Goal: Task Accomplishment & Management: Complete application form

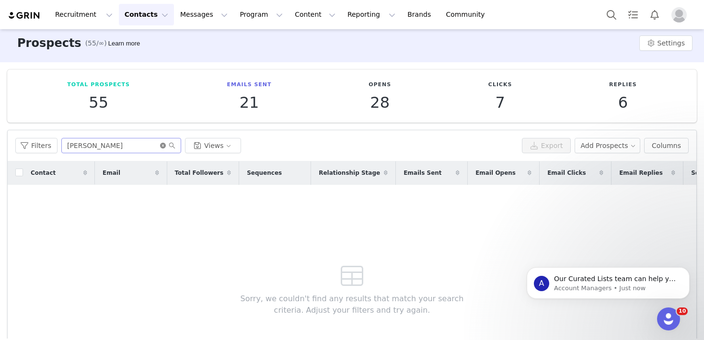
click at [164, 145] on span at bounding box center [167, 145] width 15 height 7
click at [161, 146] on icon "icon: close-circle" at bounding box center [163, 146] width 6 height 6
click at [136, 146] on input "text" at bounding box center [121, 145] width 120 height 15
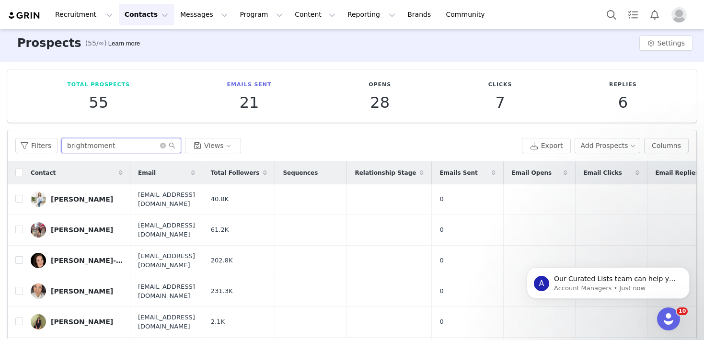
type input "brightmoment"
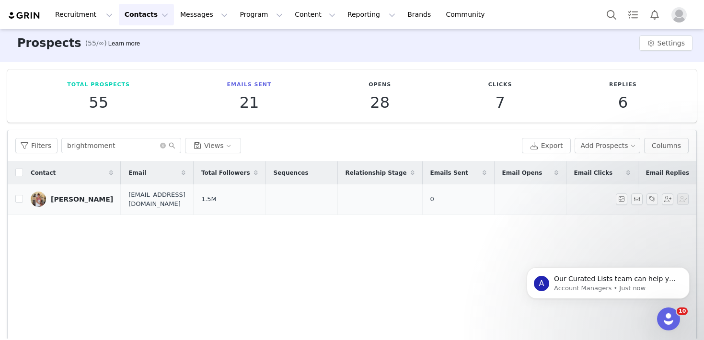
click at [86, 199] on div "[PERSON_NAME]" at bounding box center [82, 199] width 62 height 8
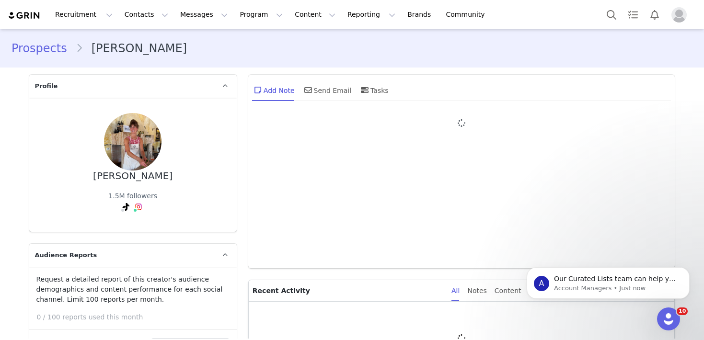
type input "+1 ([GEOGRAPHIC_DATA])"
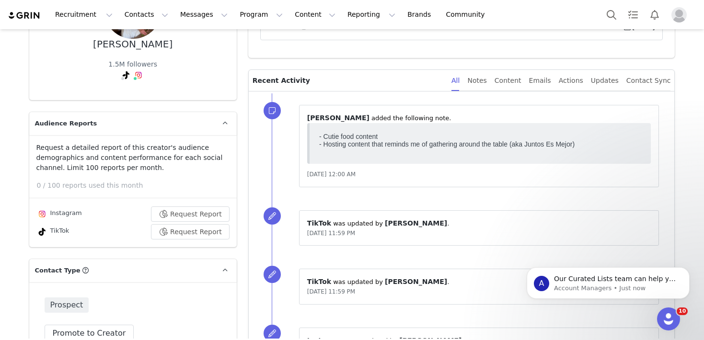
scroll to position [80, 0]
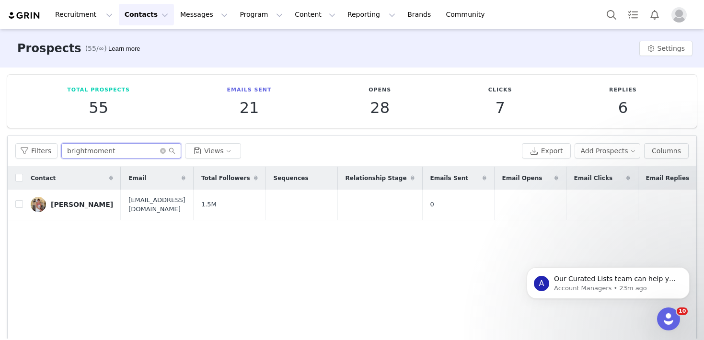
click at [96, 151] on input "brightmoment" at bounding box center [121, 150] width 120 height 15
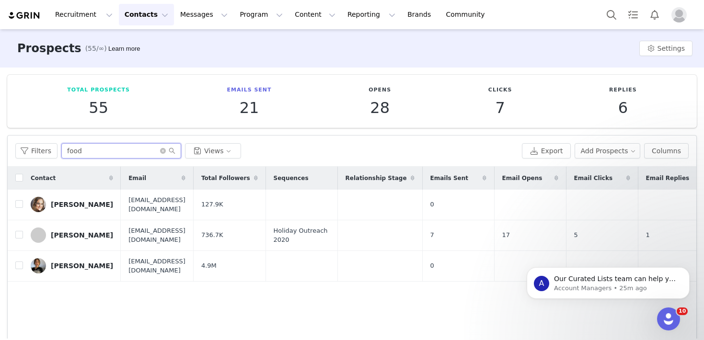
type input "food"
click at [161, 151] on icon "icon: close-circle" at bounding box center [163, 151] width 6 height 6
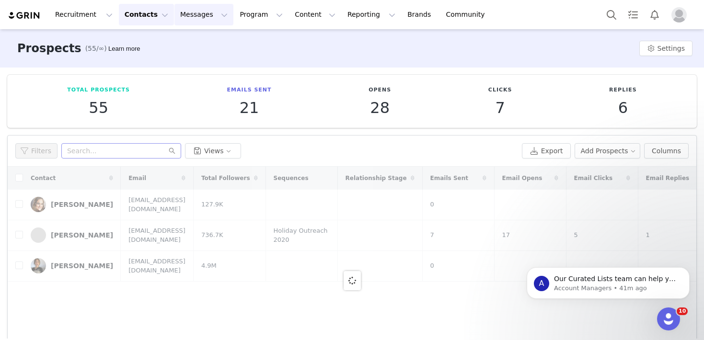
click at [200, 19] on button "Messages Messages" at bounding box center [203, 15] width 59 height 22
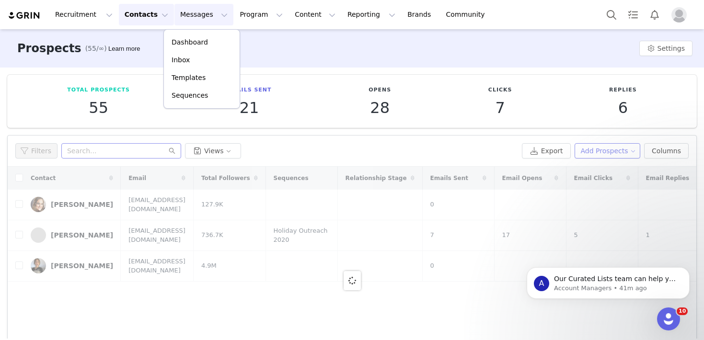
click at [602, 152] on button "Add Prospects" at bounding box center [607, 150] width 66 height 15
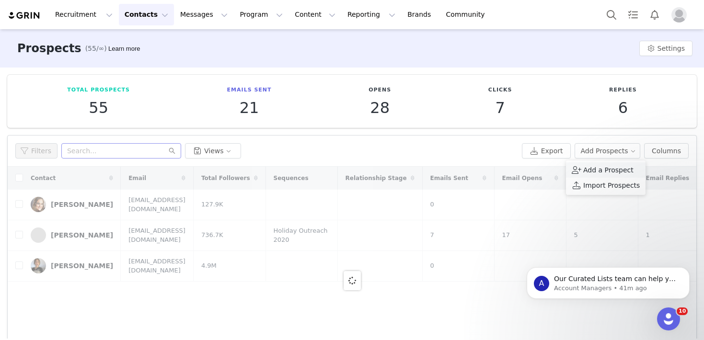
click at [589, 172] on span "Add a Prospect" at bounding box center [608, 170] width 50 height 11
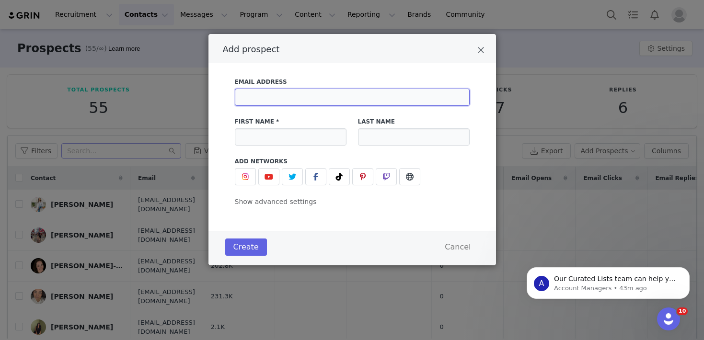
click at [278, 100] on input "Add prospect" at bounding box center [352, 97] width 235 height 17
type input "[EMAIL_ADDRESS][DOMAIN_NAME]"
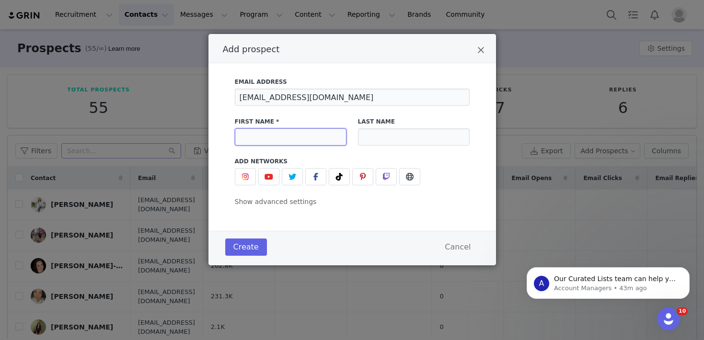
click at [266, 142] on input "Add prospect" at bounding box center [291, 136] width 112 height 17
type input "alia"
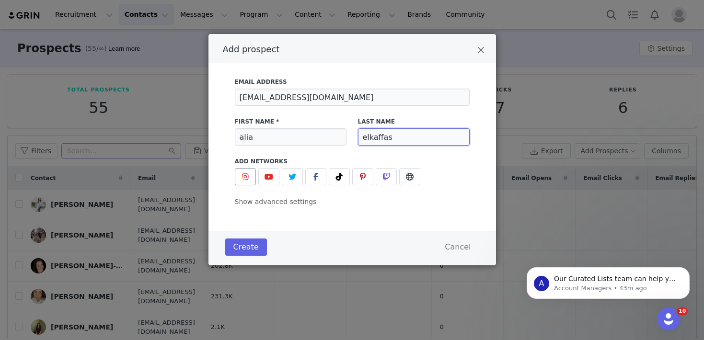
type input "elkaffas"
click at [247, 178] on img "Add prospect" at bounding box center [245, 177] width 8 height 8
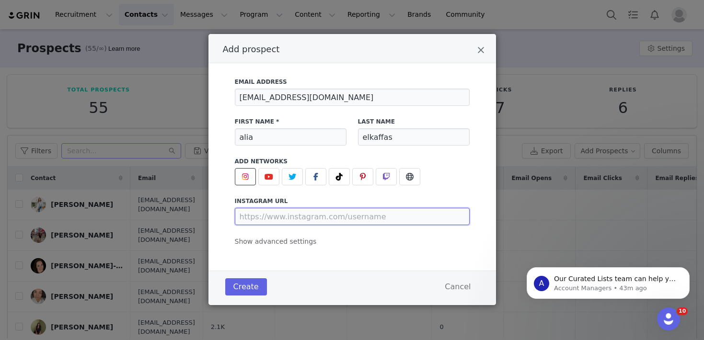
click at [280, 216] on input "Add prospect" at bounding box center [352, 216] width 235 height 17
paste input "[URL][DOMAIN_NAME]"
type input "[URL][DOMAIN_NAME]"
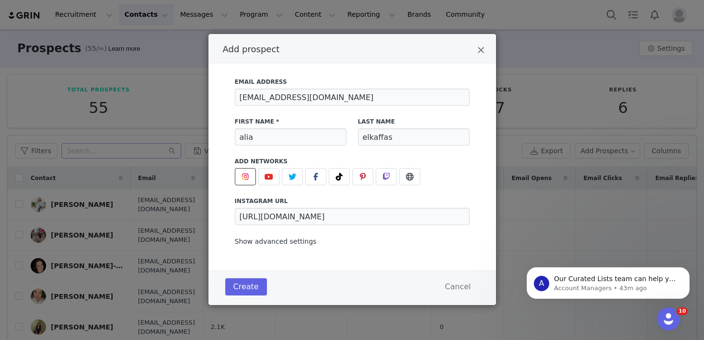
click at [296, 241] on span "Show advanced settings" at bounding box center [276, 242] width 82 height 8
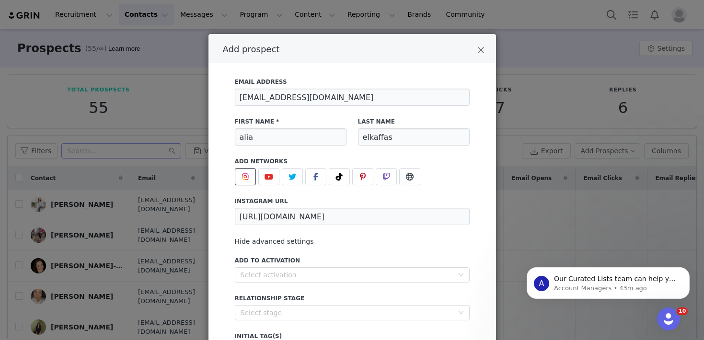
scroll to position [101, 0]
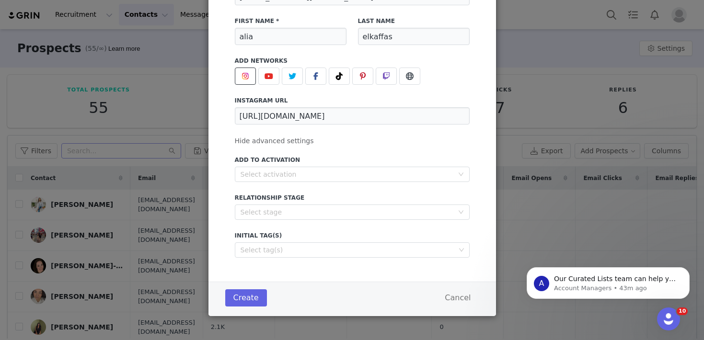
click at [291, 258] on div "Email Address [EMAIL_ADDRESS][DOMAIN_NAME] First Name * [PERSON_NAME] Last Name…" at bounding box center [351, 122] width 287 height 319
click at [292, 253] on div "Select tag(s)" at bounding box center [347, 250] width 215 height 10
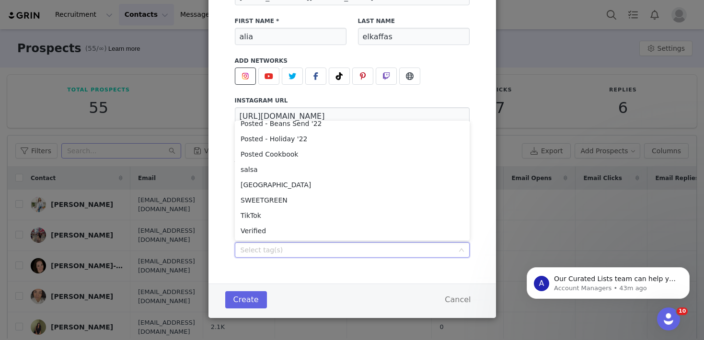
click at [341, 277] on div "Email Address [EMAIL_ADDRESS][DOMAIN_NAME] First Name * [PERSON_NAME] Last Name…" at bounding box center [351, 123] width 287 height 321
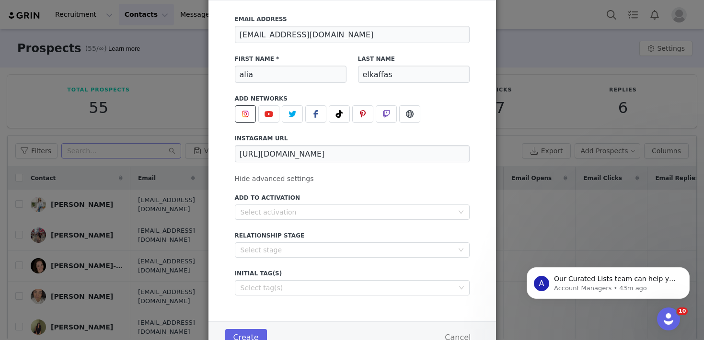
scroll to position [0, 0]
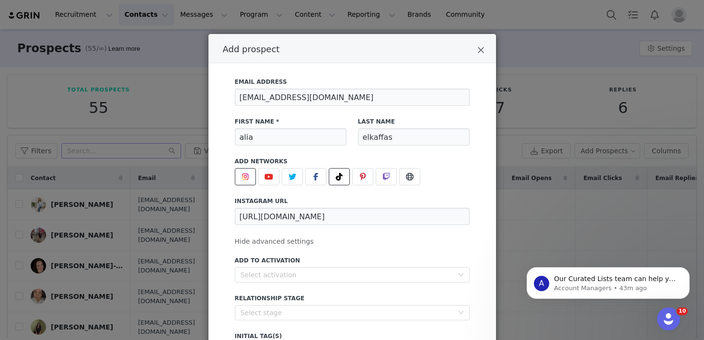
click at [338, 178] on icon "Add prospect" at bounding box center [339, 177] width 7 height 8
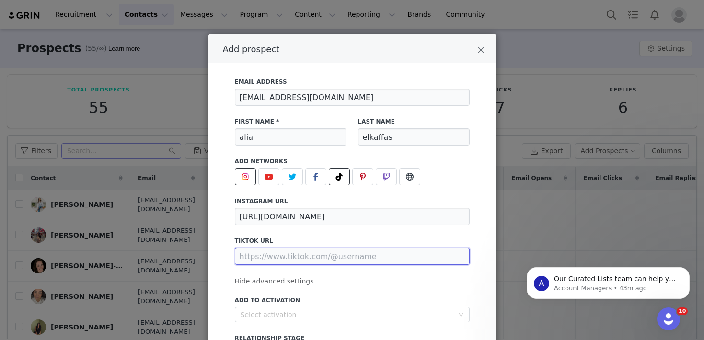
click at [263, 259] on input "Add prospect" at bounding box center [352, 256] width 235 height 17
paste input "[URL][DOMAIN_NAME]"
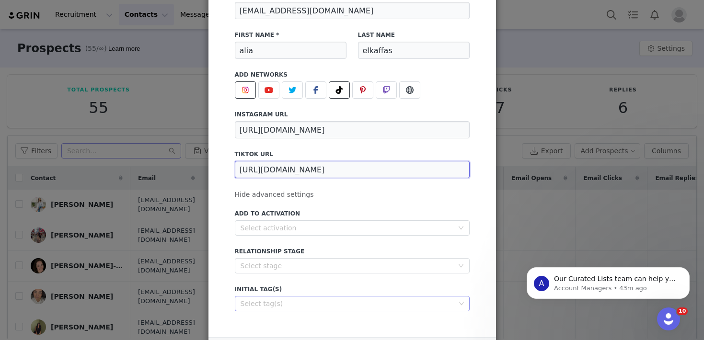
scroll to position [142, 0]
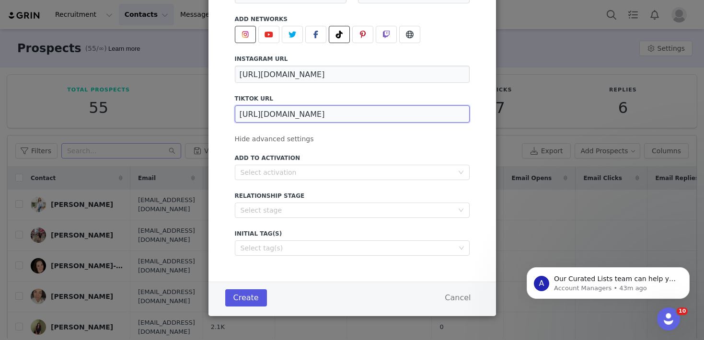
type input "[URL][DOMAIN_NAME]"
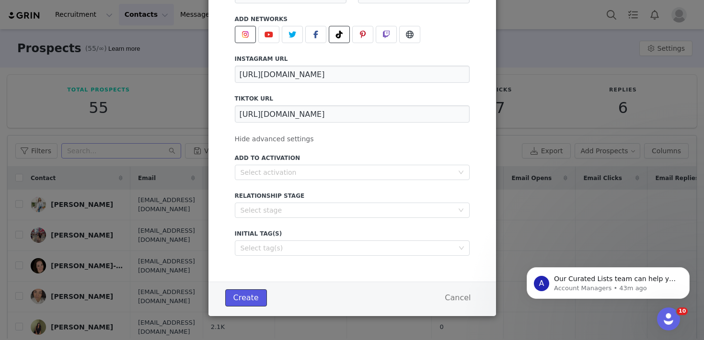
click at [254, 301] on button "Create" at bounding box center [246, 297] width 42 height 17
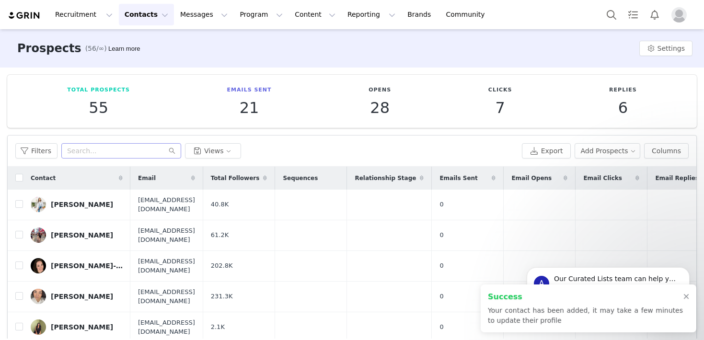
scroll to position [0, 0]
click at [614, 153] on button "Add Prospects" at bounding box center [607, 150] width 66 height 15
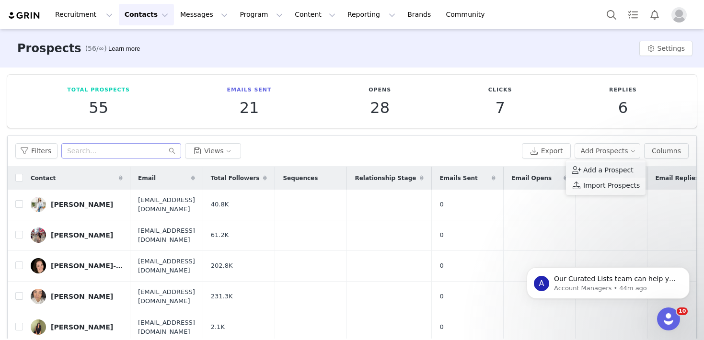
click at [605, 167] on span "Add a Prospect" at bounding box center [608, 170] width 50 height 11
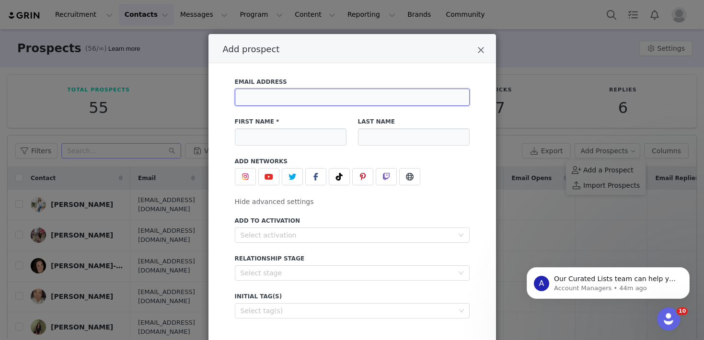
click at [279, 89] on input "Add prospect" at bounding box center [352, 97] width 235 height 17
type input "[EMAIL_ADDRESS][DOMAIN_NAME]"
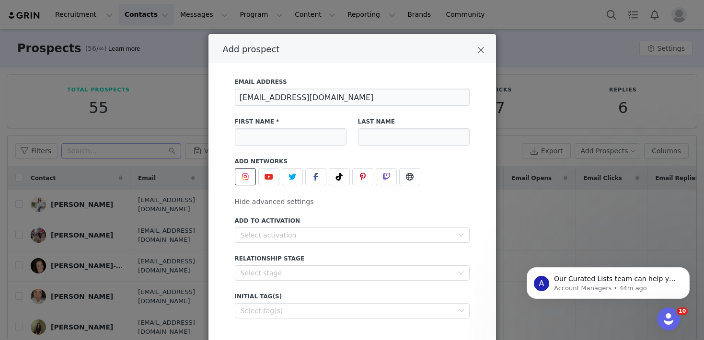
click at [246, 171] on span "Add prospect" at bounding box center [244, 176] width 11 height 11
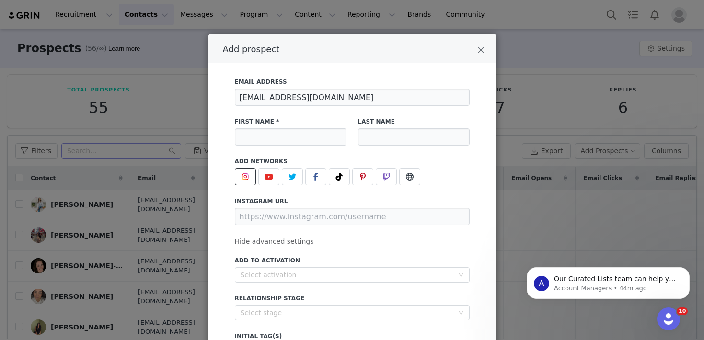
click at [246, 171] on span "Add prospect" at bounding box center [244, 176] width 11 height 11
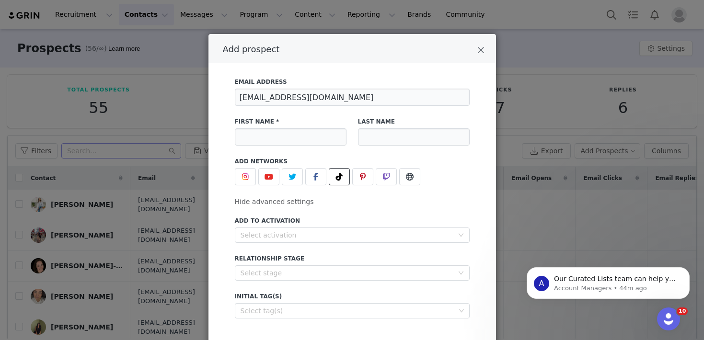
click at [338, 173] on icon "Add prospect" at bounding box center [339, 177] width 7 height 8
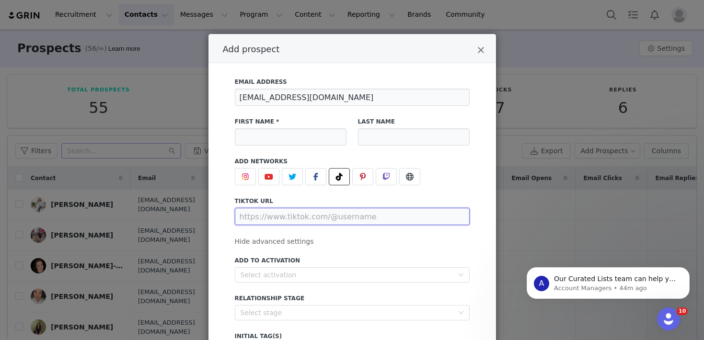
click at [288, 208] on input "Add prospect" at bounding box center [352, 216] width 235 height 17
paste input "[URL][DOMAIN_NAME]"
type input "[URL][DOMAIN_NAME]"
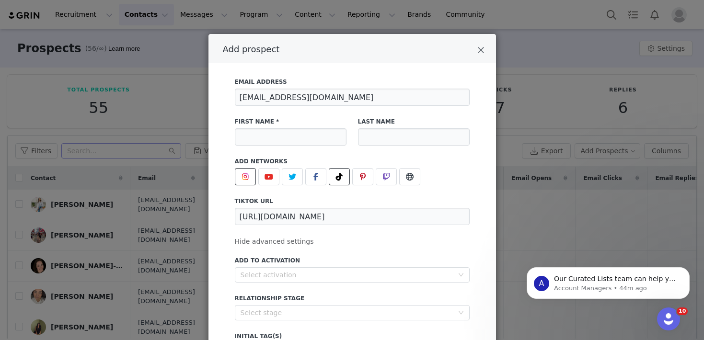
click at [246, 173] on img "Add prospect" at bounding box center [245, 177] width 8 height 8
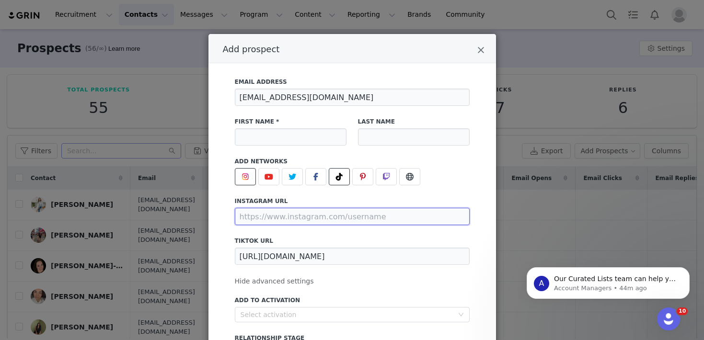
click at [265, 208] on input "Add prospect" at bounding box center [352, 216] width 235 height 17
paste input "[URL][DOMAIN_NAME]"
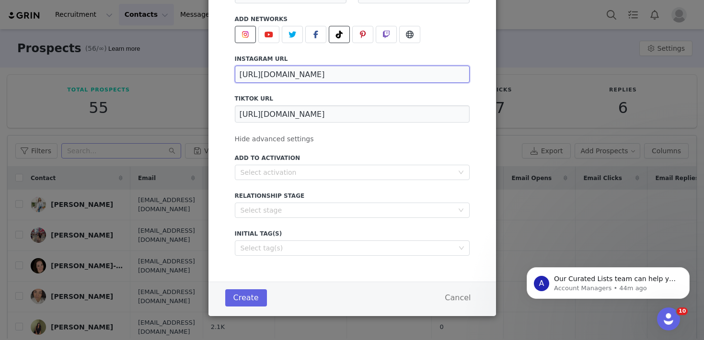
scroll to position [51, 0]
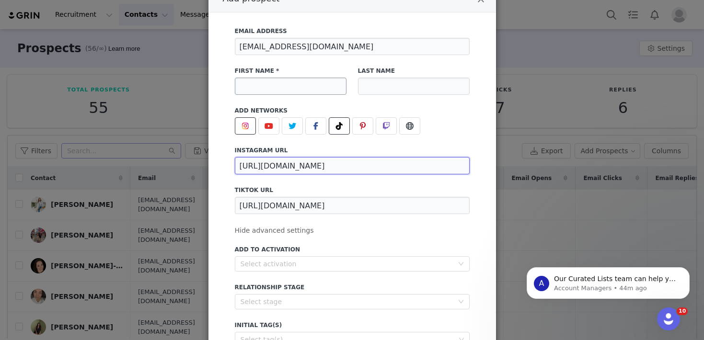
type input "[URL][DOMAIN_NAME]"
click at [269, 88] on input "Add prospect" at bounding box center [291, 86] width 112 height 17
type input "radwa"
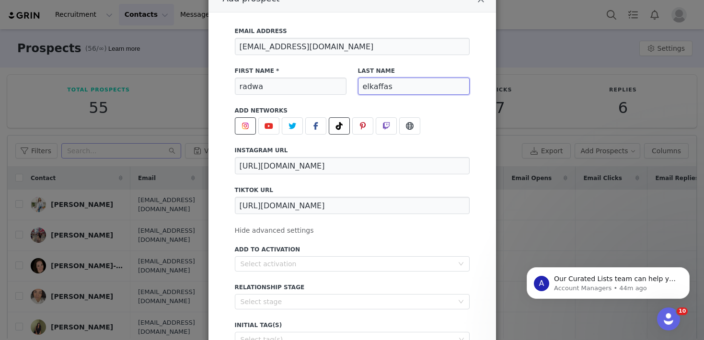
scroll to position [142, 0]
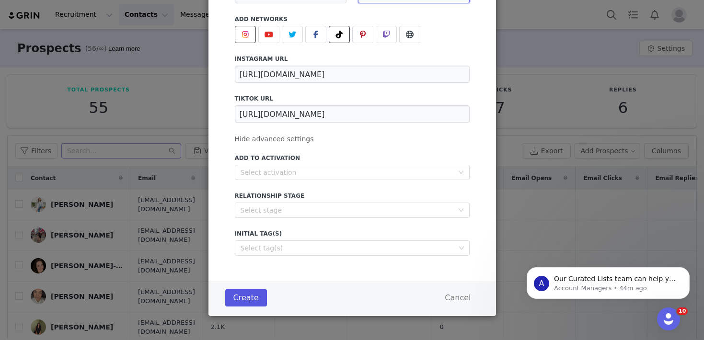
type input "elkaffas"
click at [247, 293] on button "Create" at bounding box center [246, 297] width 42 height 17
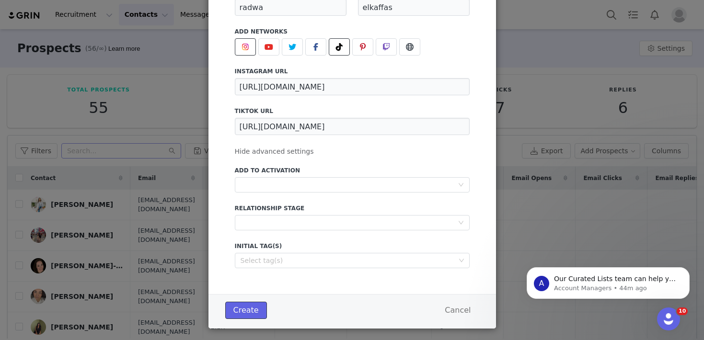
scroll to position [133, 0]
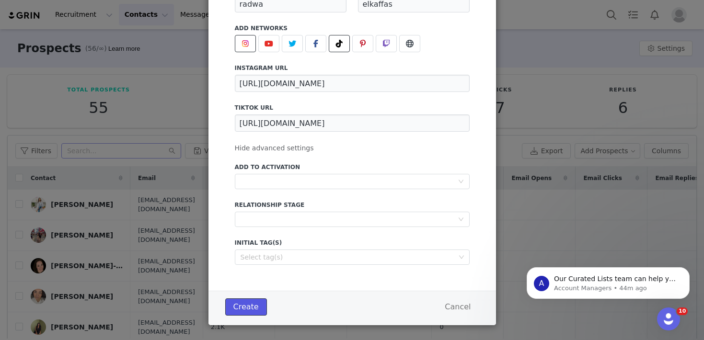
click at [249, 307] on button "Create" at bounding box center [246, 306] width 42 height 17
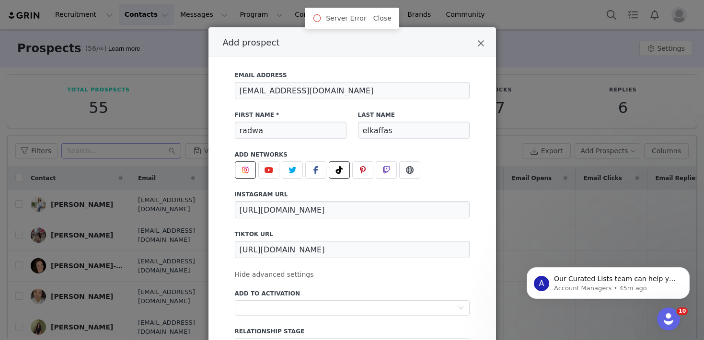
scroll to position [0, 0]
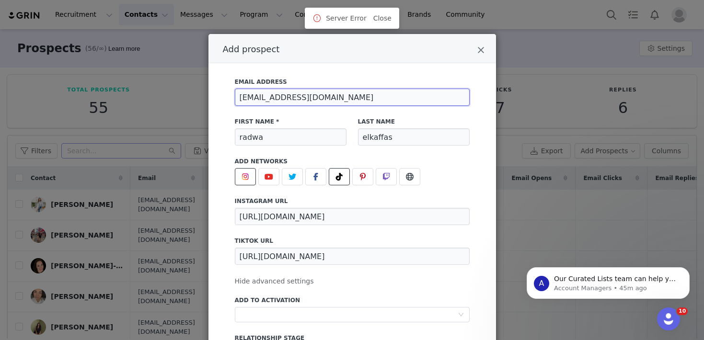
click at [327, 93] on input "[EMAIL_ADDRESS][DOMAIN_NAME]" at bounding box center [352, 97] width 235 height 17
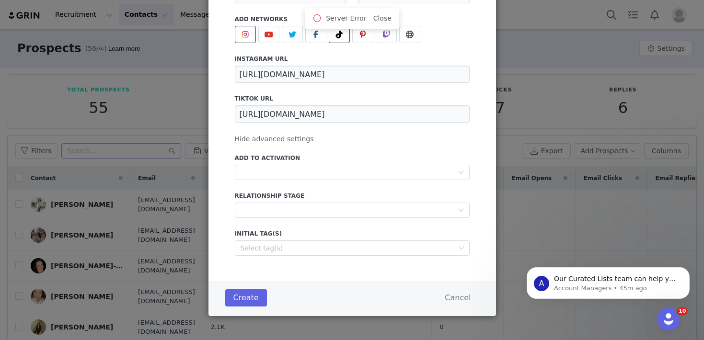
type input "[EMAIL_ADDRESS][DOMAIN_NAME]"
drag, startPoint x: 248, startPoint y: 308, endPoint x: 248, endPoint y: 301, distance: 7.2
click at [248, 307] on div "Create Cancel" at bounding box center [352, 298] width 259 height 22
click at [248, 300] on button "Create" at bounding box center [246, 297] width 42 height 17
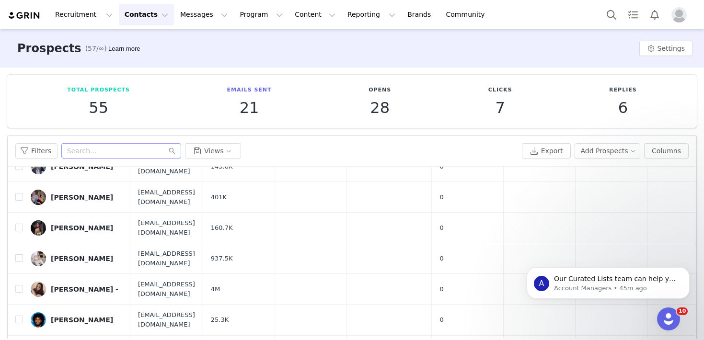
scroll to position [1302, 0]
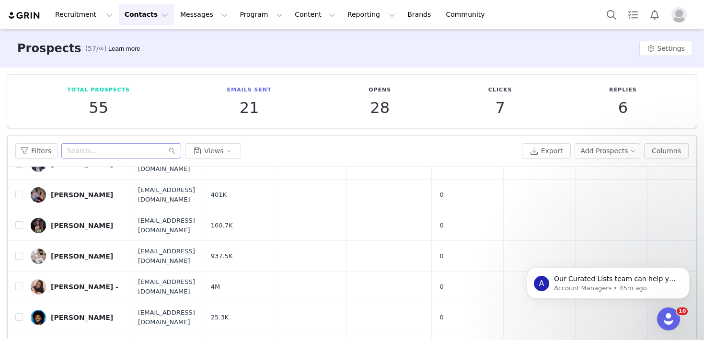
click at [97, 94] on div "Total Prospects 55" at bounding box center [98, 101] width 63 height 30
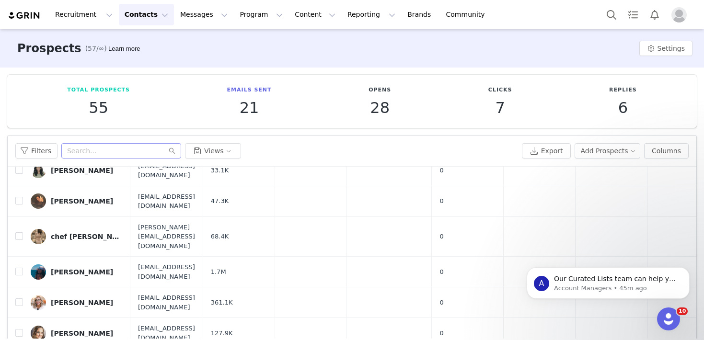
scroll to position [224, 0]
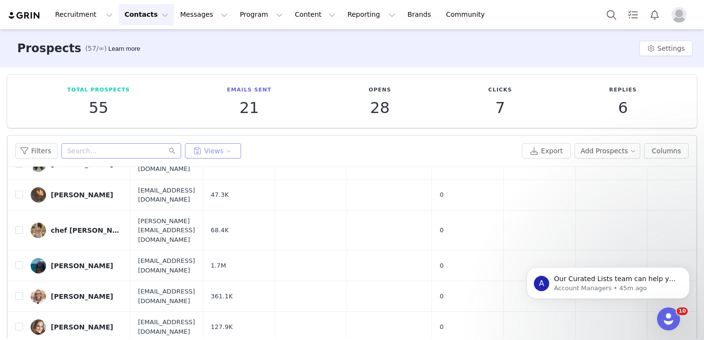
click at [222, 154] on button "Views" at bounding box center [213, 150] width 56 height 15
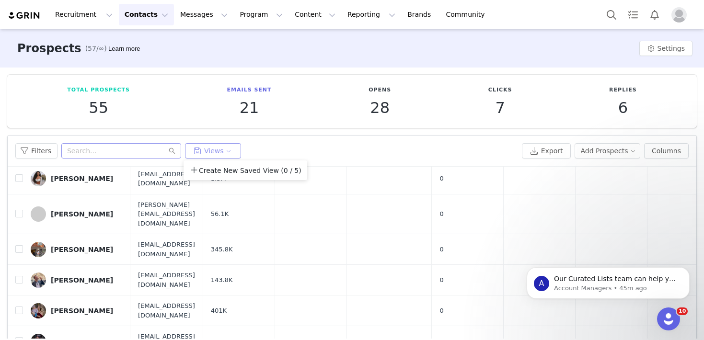
scroll to position [1187, 0]
click at [91, 149] on input "text" at bounding box center [121, 150] width 120 height 15
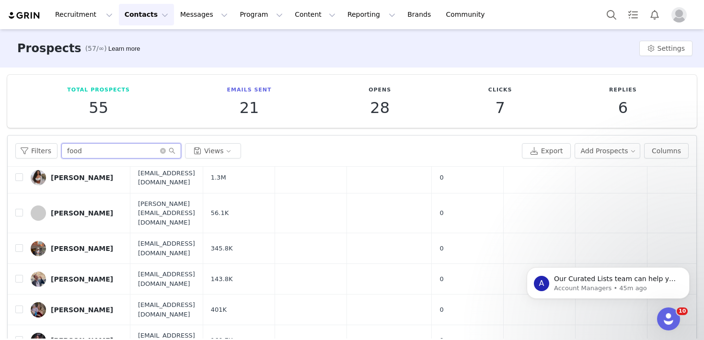
scroll to position [0, 0]
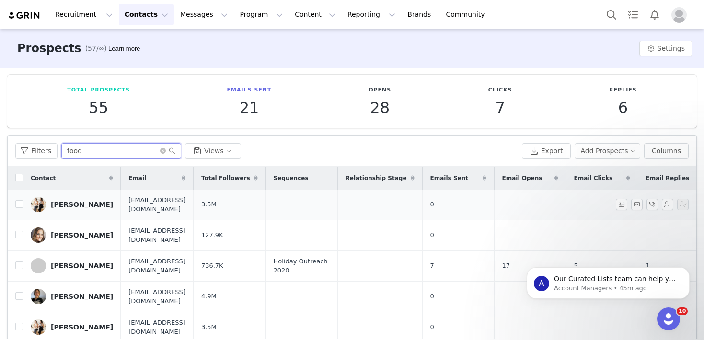
type input "food"
click at [77, 201] on div "[PERSON_NAME]" at bounding box center [82, 205] width 62 height 8
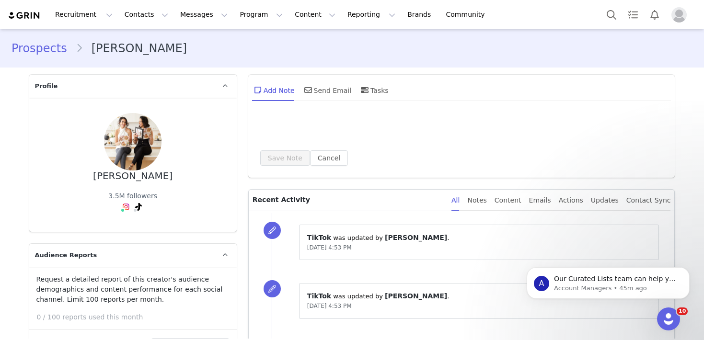
type input "+1 ([GEOGRAPHIC_DATA])"
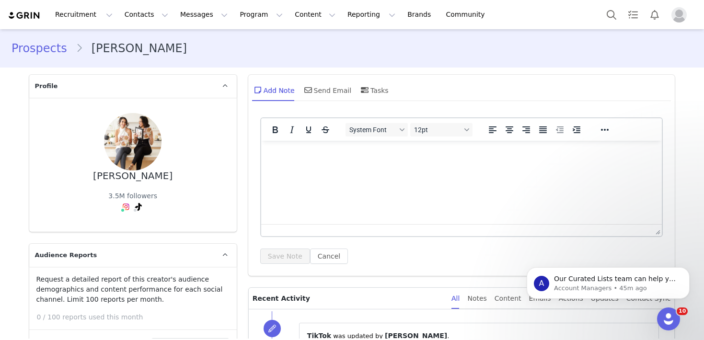
click at [318, 167] on html at bounding box center [461, 154] width 401 height 26
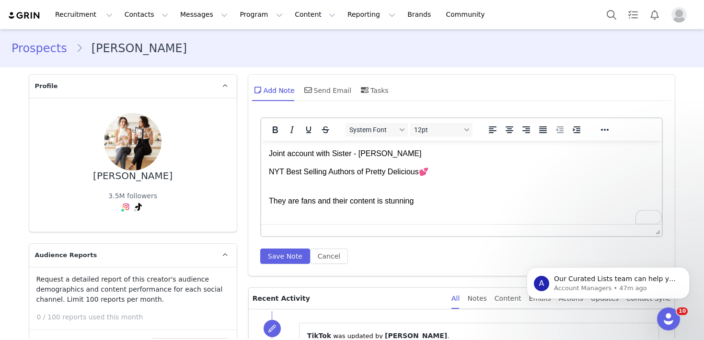
drag, startPoint x: 422, startPoint y: 207, endPoint x: 266, endPoint y: 156, distance: 164.6
click at [266, 156] on html "Joint account with Sister - [PERSON_NAME] NYT Best Selling Authors of Pretty De…" at bounding box center [461, 178] width 401 height 74
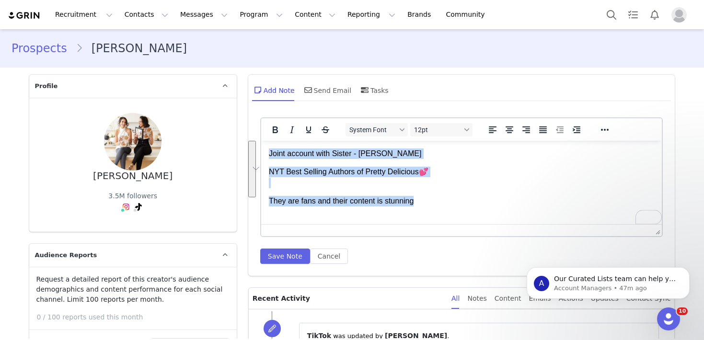
drag, startPoint x: 269, startPoint y: 154, endPoint x: 430, endPoint y: 211, distance: 170.7
click at [431, 211] on html "Joint account with Sister - [PERSON_NAME] NYT Best Selling Authors of Pretty De…" at bounding box center [461, 178] width 401 height 74
copy body "Joint account with Sister - [PERSON_NAME] NYT Best Selling Authors of Pretty De…"
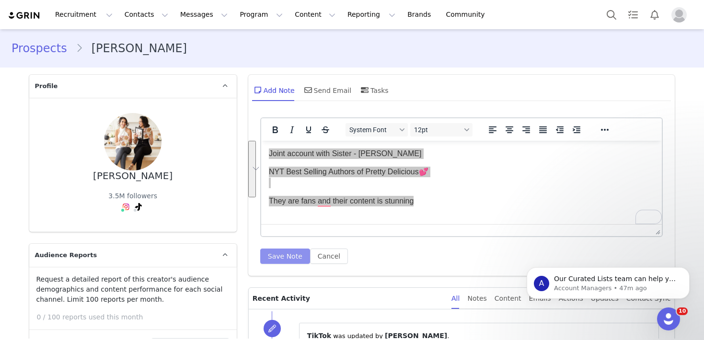
click at [287, 257] on button "Save Note" at bounding box center [285, 256] width 50 height 15
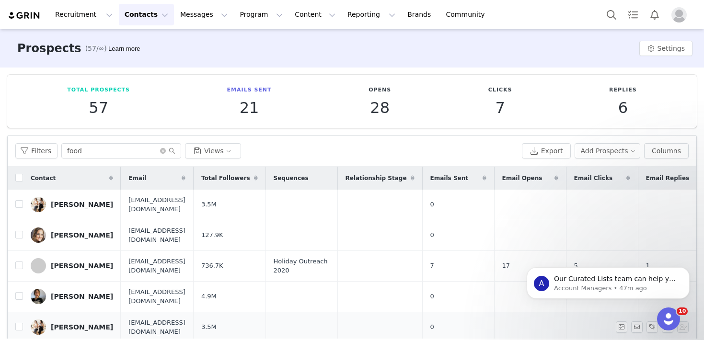
click at [128, 318] on span "[EMAIL_ADDRESS][DOMAIN_NAME]" at bounding box center [156, 327] width 57 height 19
click at [55, 323] on div "[PERSON_NAME]" at bounding box center [82, 327] width 62 height 8
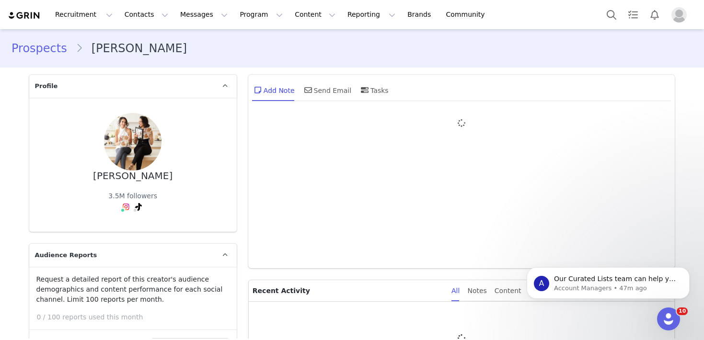
type input "+1 ([GEOGRAPHIC_DATA])"
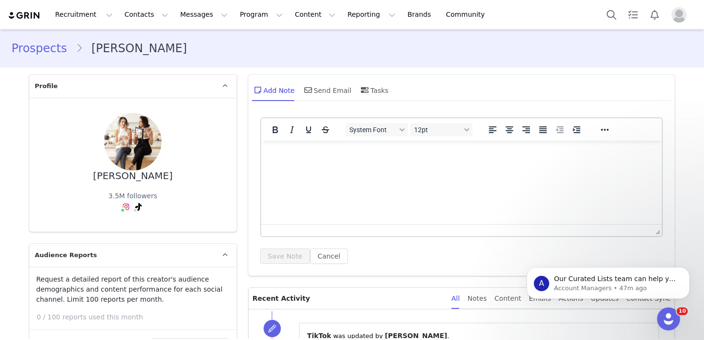
click at [324, 167] on html at bounding box center [461, 154] width 401 height 26
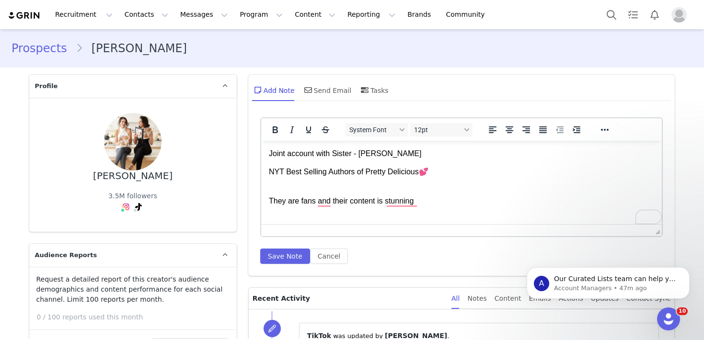
click at [370, 157] on p "Joint account with Sister - [PERSON_NAME]" at bounding box center [461, 153] width 386 height 11
click at [271, 257] on button "Save Note" at bounding box center [285, 256] width 50 height 15
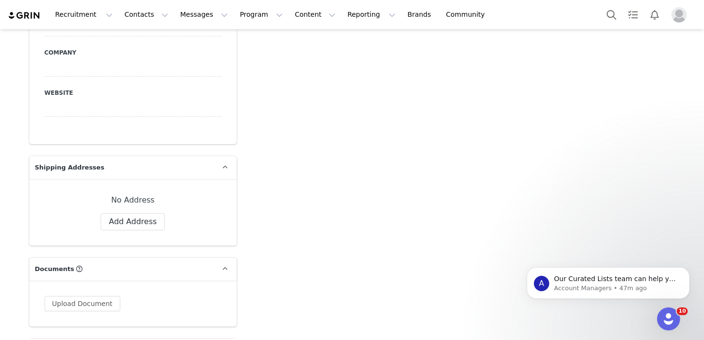
click at [133, 216] on div "No Address Label First Name radwa Last Name elkaffas Email [EMAIL_ADDRESS][DOMA…" at bounding box center [132, 212] width 207 height 67
click at [133, 213] on button "Add Address" at bounding box center [133, 221] width 64 height 17
select select
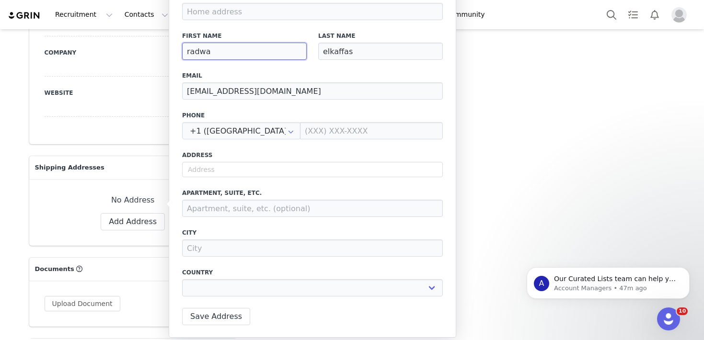
click at [232, 49] on input "radwa" at bounding box center [244, 51] width 125 height 17
type input "a"
select select
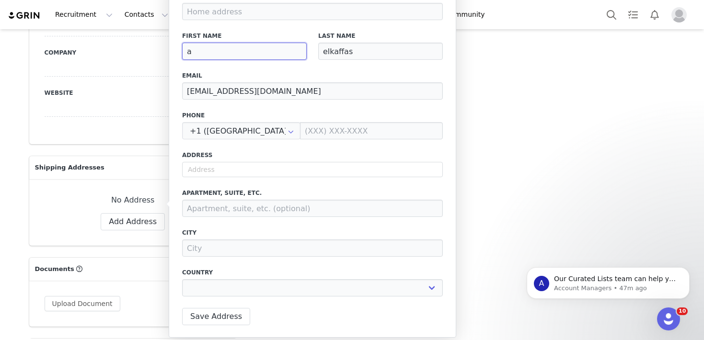
type input "radwa"
select select
click at [225, 172] on input "text" at bounding box center [312, 169] width 261 height 15
type input "3"
select select
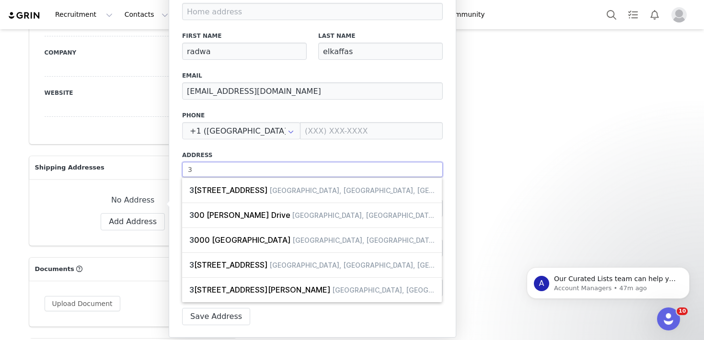
type input "35"
select select
type input "350"
select select
type input "350"
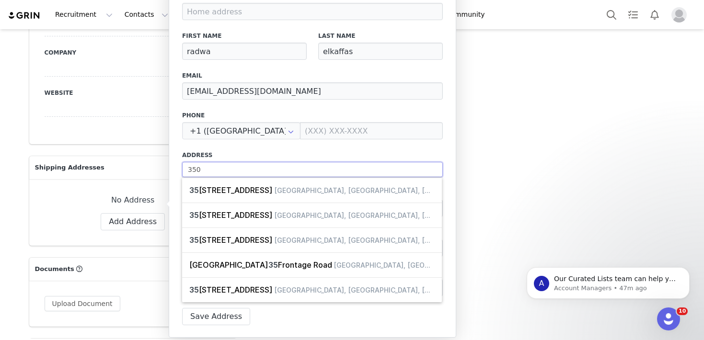
select select
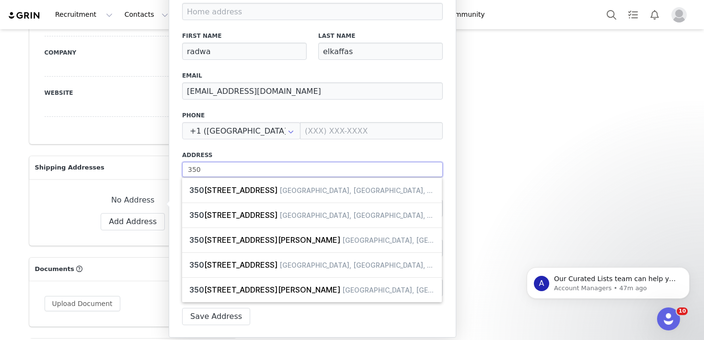
type input "350 p"
select select
type input "350 pr"
select select
type input "350 pre"
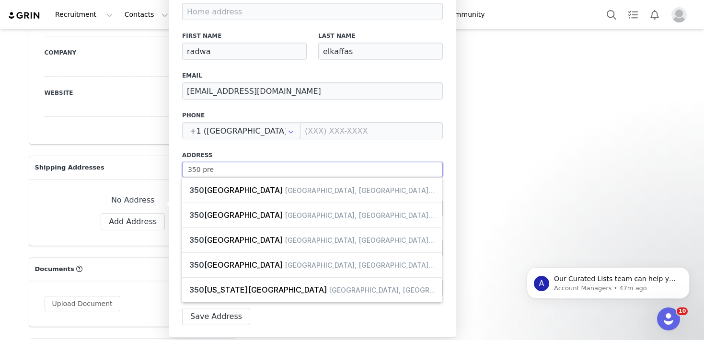
select select
type input "350 pres"
select select
type input "350 prese"
select select
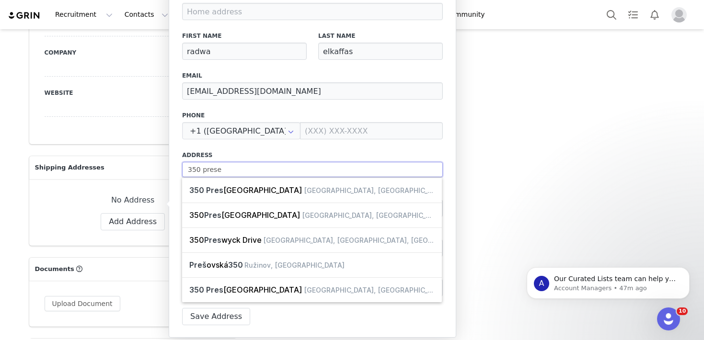
type input "350 preser"
select select
type input "350 preserv"
select select
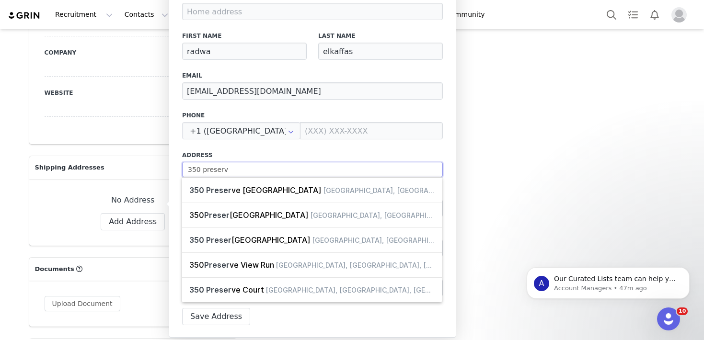
type input "350 preserve"
select select
type input "350 preserve"
select select
type input "350 preserve c"
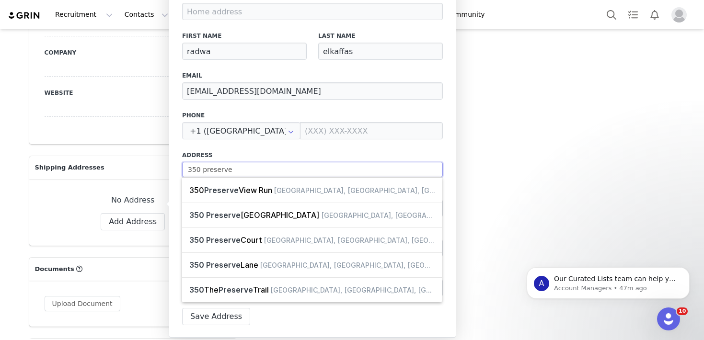
select select
type input "350 preserve co"
select select
type input "350 preserve cou"
select select
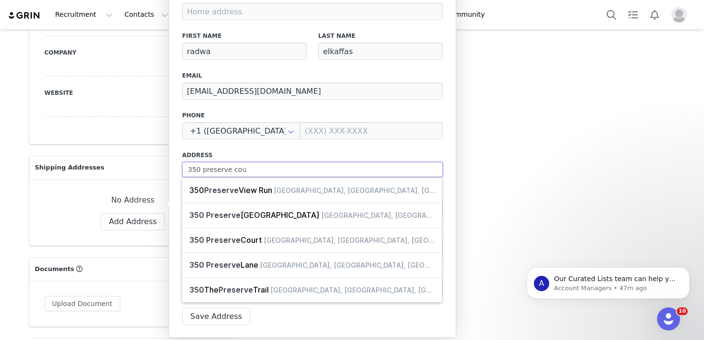
type input "350 preserve cour"
select select
type input "[STREET_ADDRESS]"
select select
type input "[STREET_ADDRESS]"
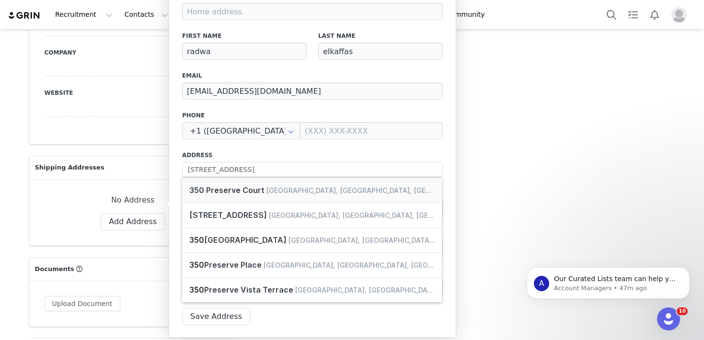
type input "Chanhassen"
select select "[object Object]"
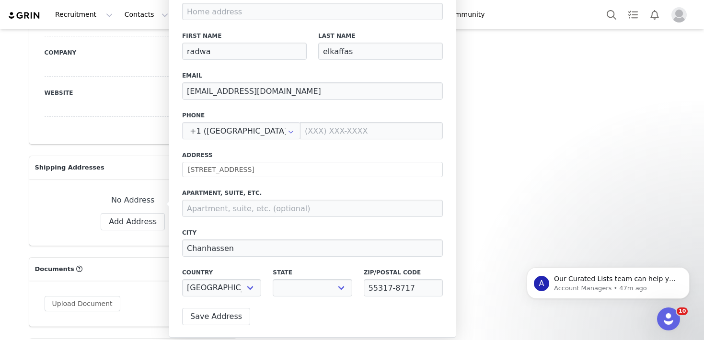
select select "[object Object]"
click at [215, 318] on button "Save Address" at bounding box center [216, 316] width 68 height 17
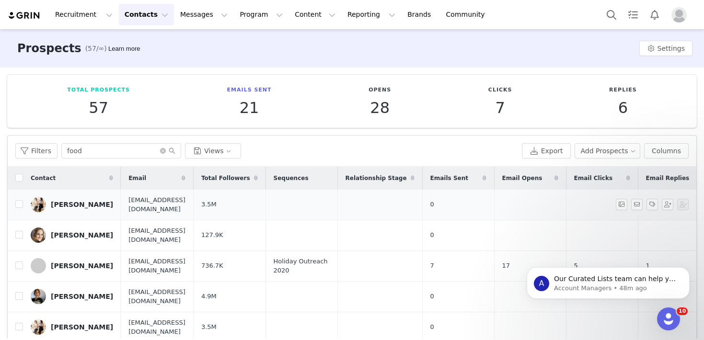
click at [59, 205] on div "[PERSON_NAME]" at bounding box center [82, 205] width 62 height 8
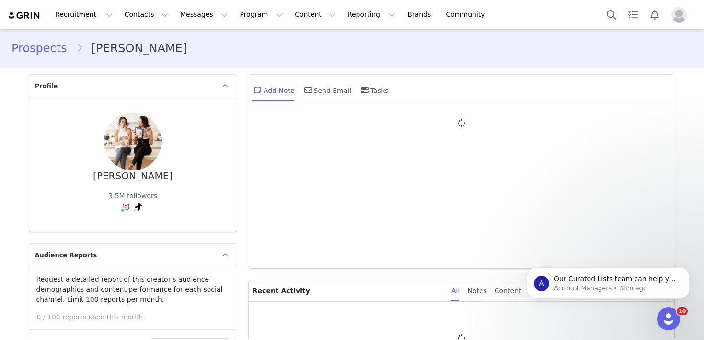
type input "+1 ([GEOGRAPHIC_DATA])"
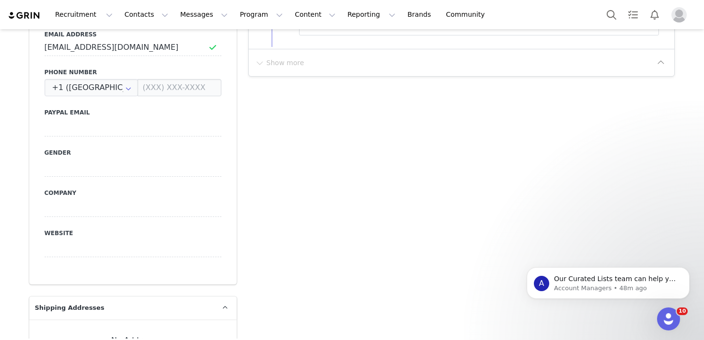
scroll to position [694, 0]
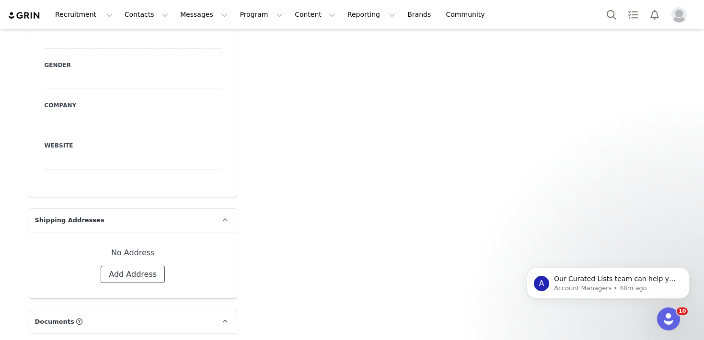
click at [148, 266] on button "Add Address" at bounding box center [133, 274] width 64 height 17
select select
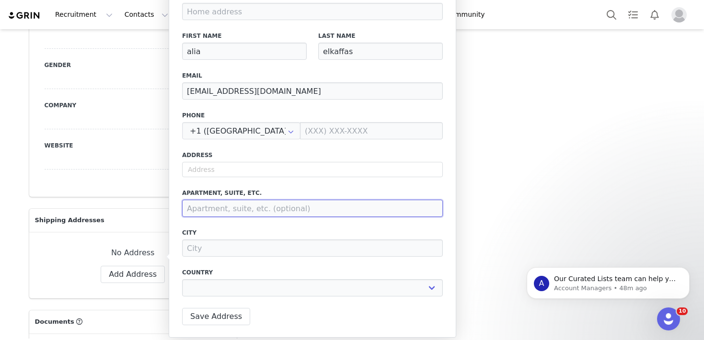
click at [221, 206] on input at bounding box center [312, 208] width 261 height 17
type input "6"
select select
type input "65"
select select
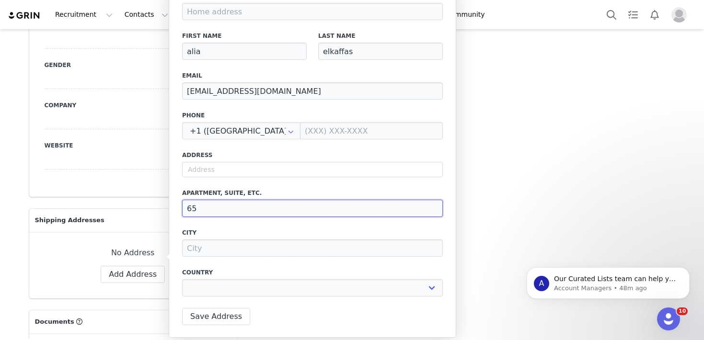
type input "653"
select select
type input "6531"
select select
type input "6531"
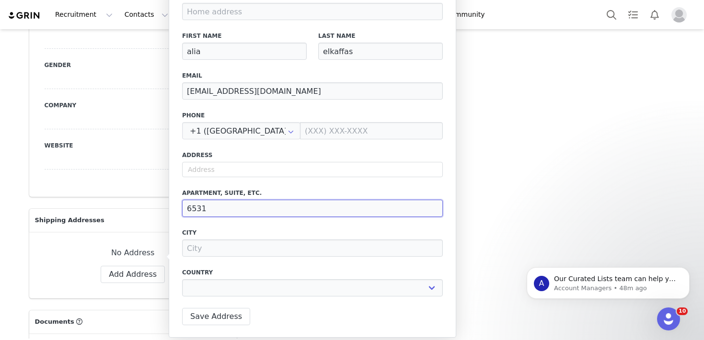
select select
type input "6531 b"
select select
type input "6531 bi"
select select
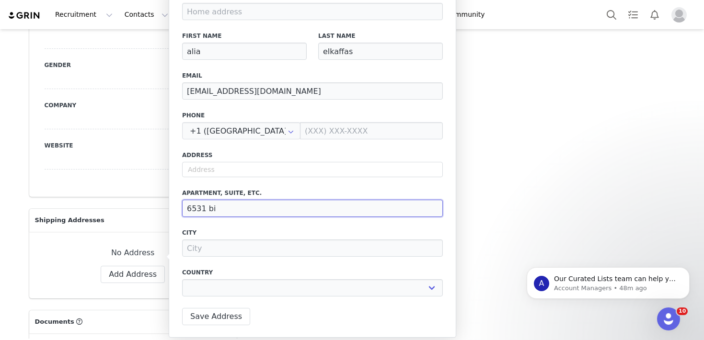
type input "6531 big"
select select
type input "6531 big"
select select
type input "6531 big w"
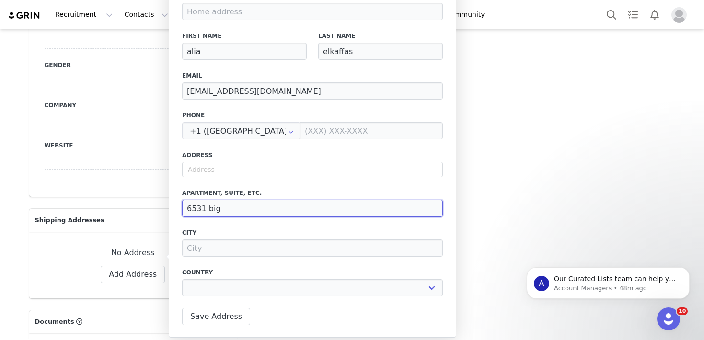
select select
type input "6531 big wo"
select select
type input "6531 big woo"
select select
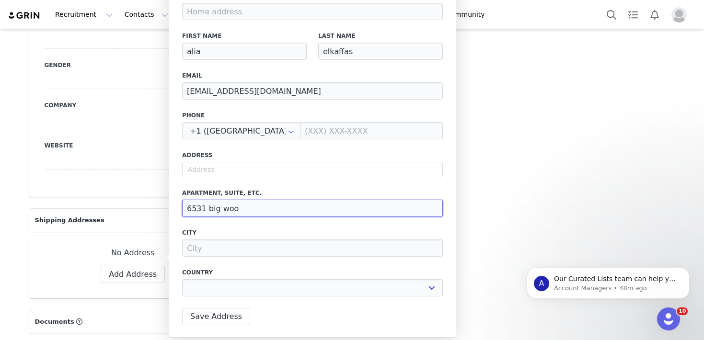
type input "6531 big wood"
select select
type input "6531 big [PERSON_NAME]"
select select
type input "6531 big [PERSON_NAME]"
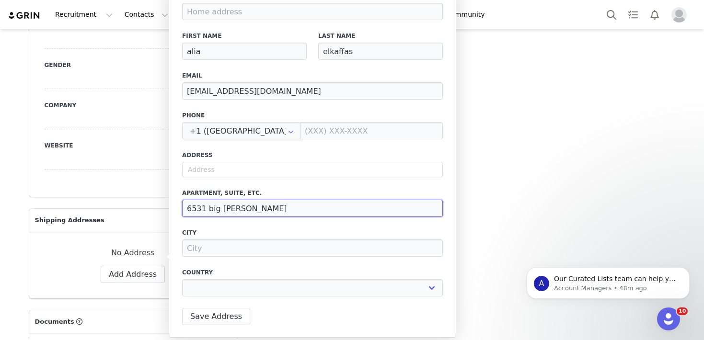
select select
type input "6531 big [PERSON_NAME] d"
select select
type input "[STREET_ADDRESS][PERSON_NAME]"
select select
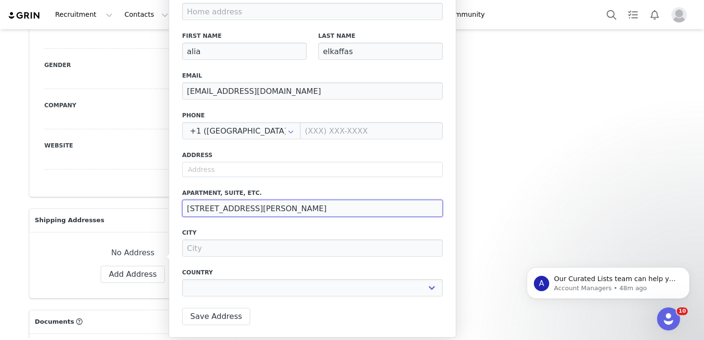
type input "[STREET_ADDRESS][PERSON_NAME]"
select select
type input "6531 big [PERSON_NAME] driv"
select select
type input "[STREET_ADDRESS][PERSON_NAME]"
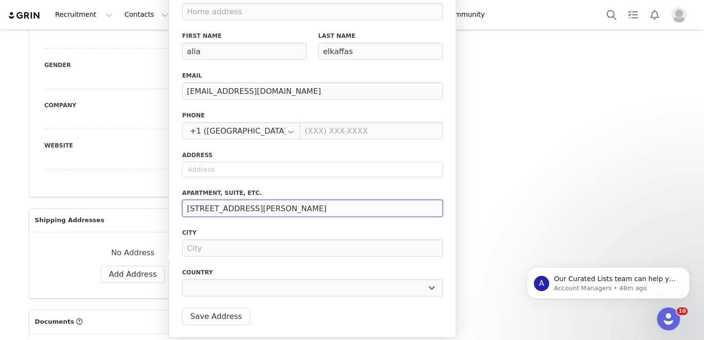
select select
type input "[STREET_ADDRESS][PERSON_NAME]"
select select
click at [239, 212] on input "[STREET_ADDRESS][PERSON_NAME]" at bounding box center [312, 208] width 261 height 17
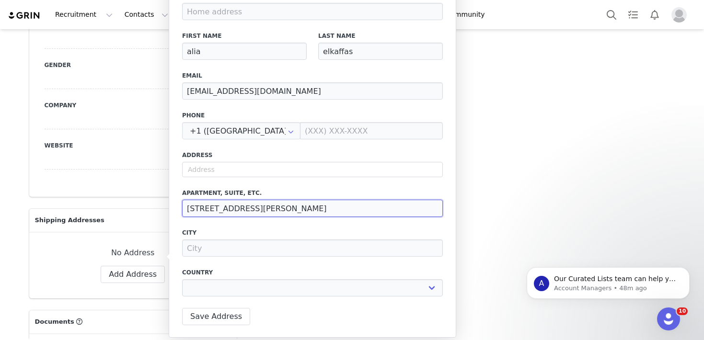
click at [239, 212] on input "[STREET_ADDRESS][PERSON_NAME]" at bounding box center [312, 208] width 261 height 17
select select
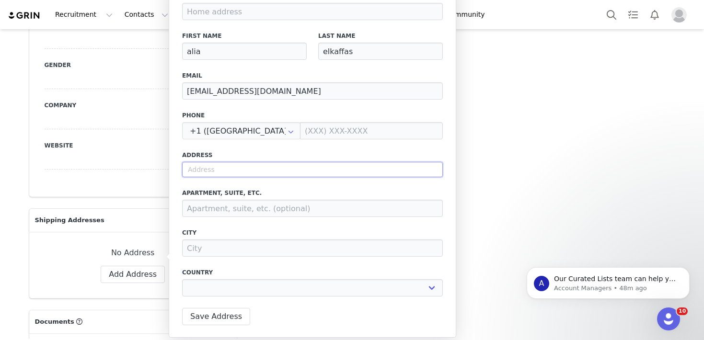
click at [241, 173] on input "text" at bounding box center [312, 169] width 261 height 15
paste input "[STREET_ADDRESS][PERSON_NAME]"
type input "[STREET_ADDRESS][PERSON_NAME]"
select select
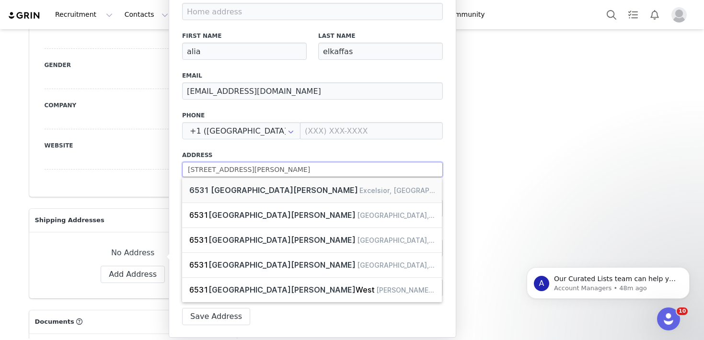
type input "[STREET_ADDRESS][PERSON_NAME]"
select select
type input "6531 big [PERSON_NAME] drive m"
select select
type input "[STREET_ADDRESS][PERSON_NAME]"
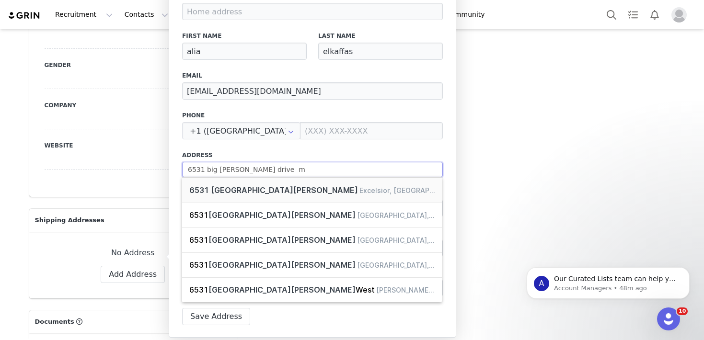
select select
type input "6531 big [PERSON_NAME] drive min"
select select
type input "6531 big [PERSON_NAME] drive minn"
select select
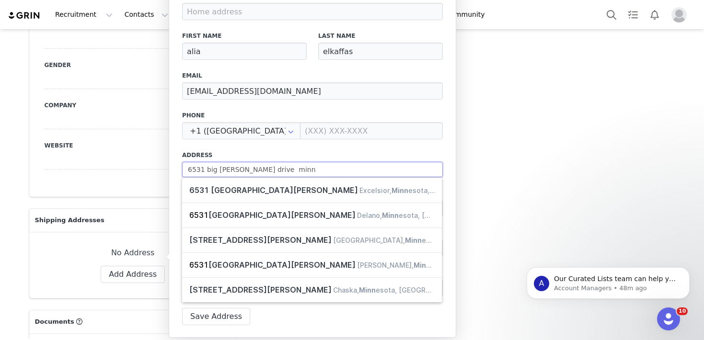
type input "[STREET_ADDRESS][PERSON_NAME]"
select select
type input "[STREET_ADDRESS][PERSON_NAME]"
select select
type input "[STREET_ADDRESS][PERSON_NAME]"
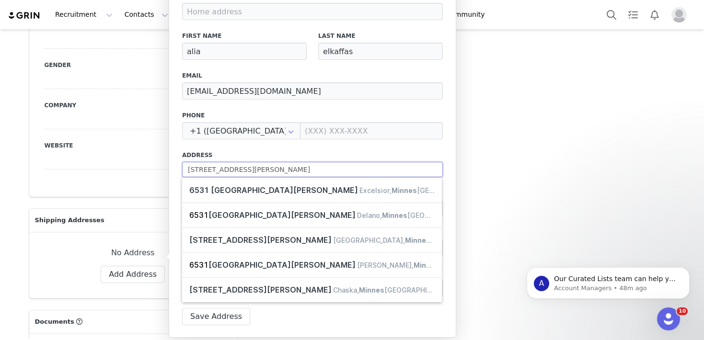
select select
type input "6531 big [PERSON_NAME] drive minn"
select select
type input "6531 big [PERSON_NAME] drive min"
select select
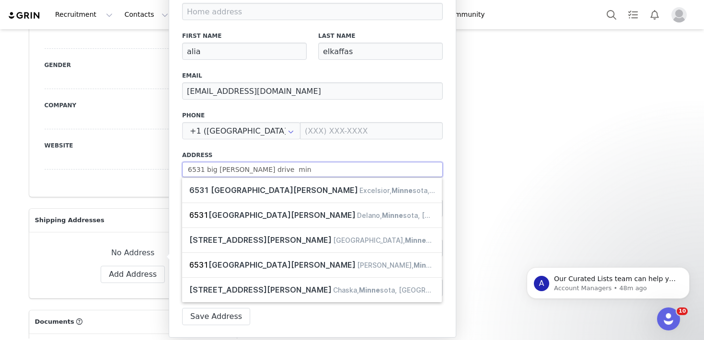
type input "[STREET_ADDRESS][PERSON_NAME]"
select select
type input "6531 big [PERSON_NAME] drive m"
select select
type input "[STREET_ADDRESS][PERSON_NAME]"
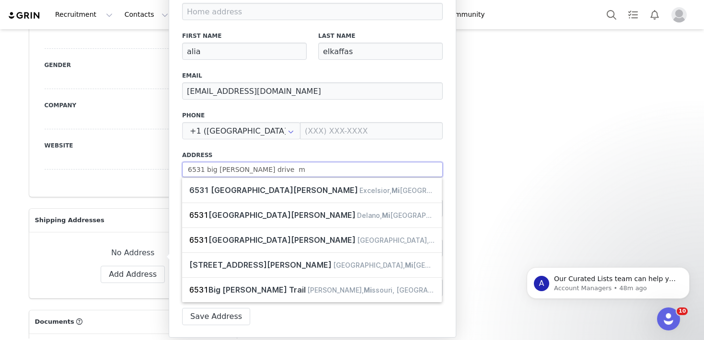
select select
type input "[STREET_ADDRESS][PERSON_NAME]"
select select
type input "[STREET_ADDRESS][PERSON_NAME]"
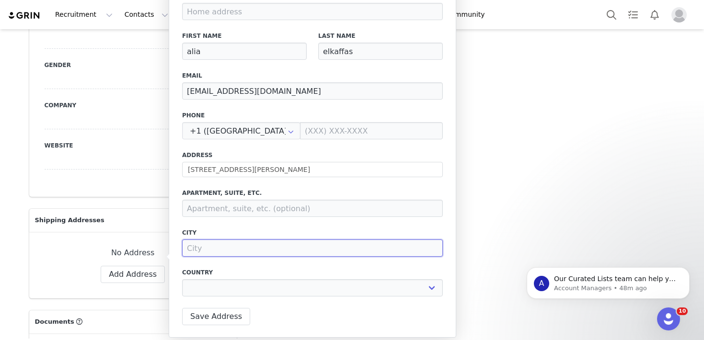
type input "m"
select select
type input "mi"
select select
type input "min"
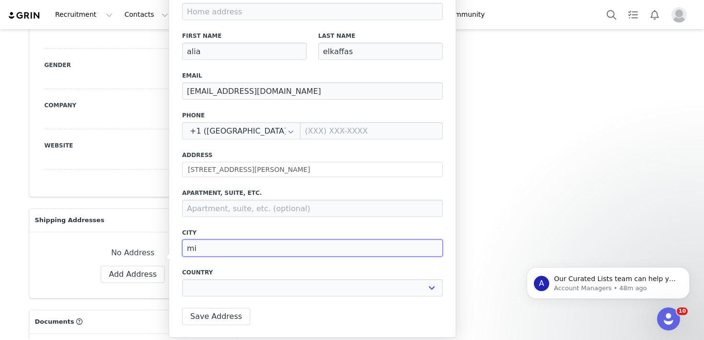
select select
type input "minn"
select select
type input "minne"
select select
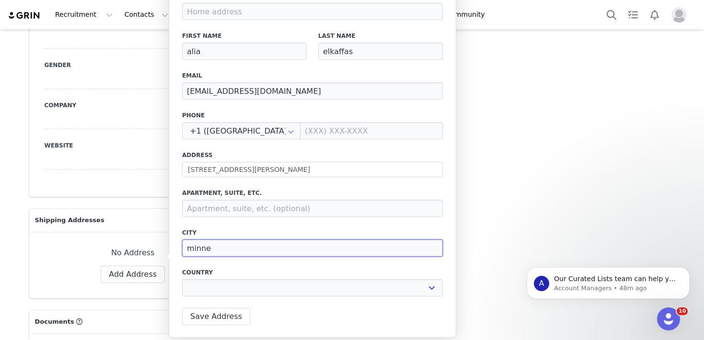
type input "minnes"
select select
type input "minnest"
select select
type input "minnestr"
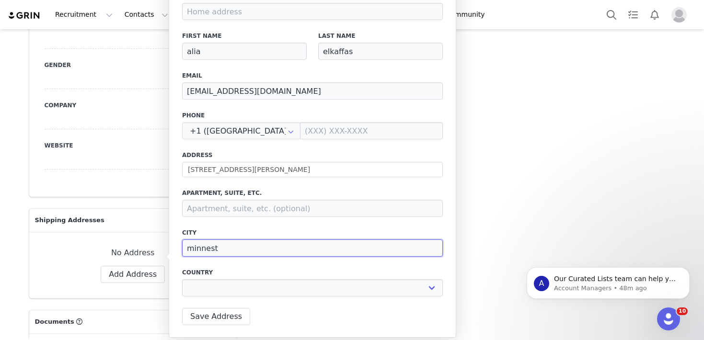
select select
type input "minnestri"
select select
type input "minnestris"
select select
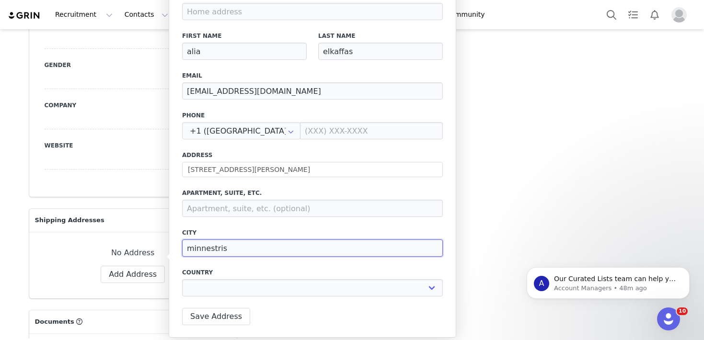
type input "minnestrist"
select select
type input "minnestrista"
select select
click at [255, 249] on input "minnestrista" at bounding box center [312, 247] width 261 height 17
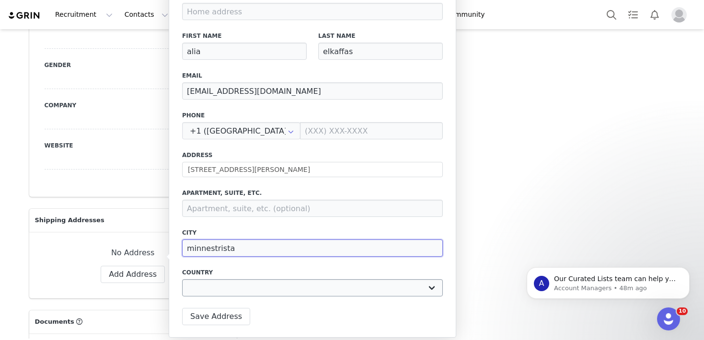
type input "minnestrista"
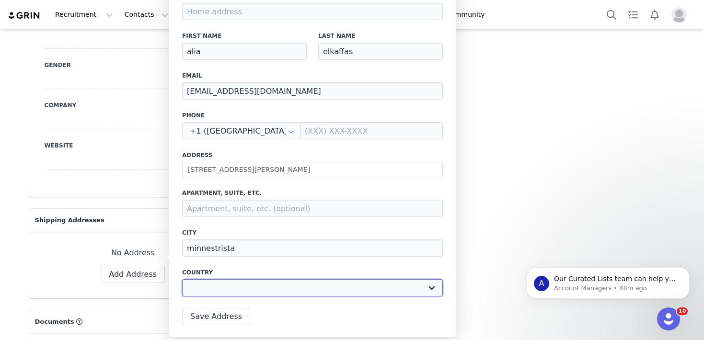
click at [246, 283] on select "[GEOGRAPHIC_DATA] [GEOGRAPHIC_DATA] [GEOGRAPHIC_DATA] [GEOGRAPHIC_DATA] [GEOGRA…" at bounding box center [312, 287] width 261 height 17
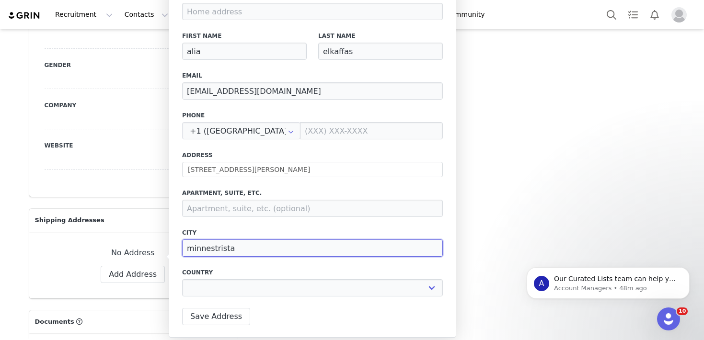
click at [232, 250] on input "minnestrista" at bounding box center [312, 247] width 261 height 17
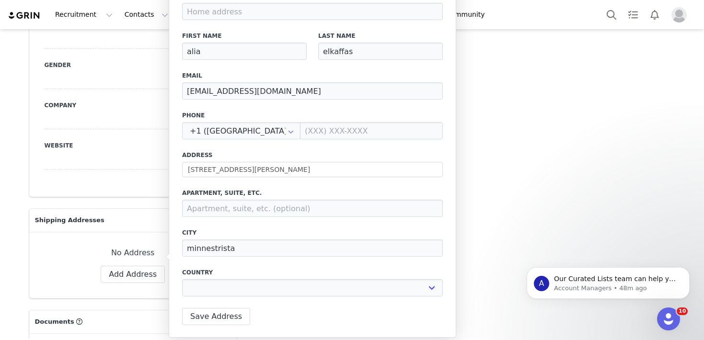
click at [206, 329] on div "Label First Name alia Last Name elkaffas Email [EMAIL_ADDRESS][DOMAIN_NAME] Pho…" at bounding box center [312, 158] width 287 height 358
click at [206, 319] on button "Save Address" at bounding box center [216, 316] width 68 height 17
select select
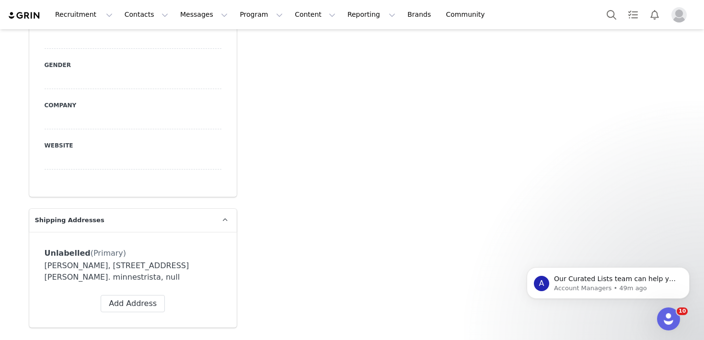
click at [191, 232] on div "Unlabelled (Primary) Label First Name alia Last Name elkaffas Email [EMAIL_ADDR…" at bounding box center [132, 280] width 207 height 96
click at [197, 250] on icon at bounding box center [198, 253] width 6 height 6
select select
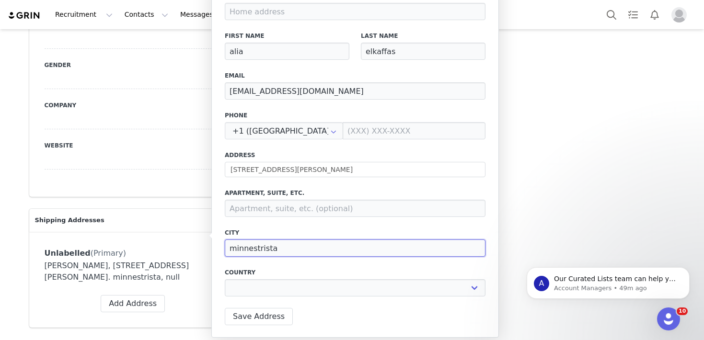
click at [264, 250] on input "minnestrista" at bounding box center [355, 247] width 261 height 17
select select
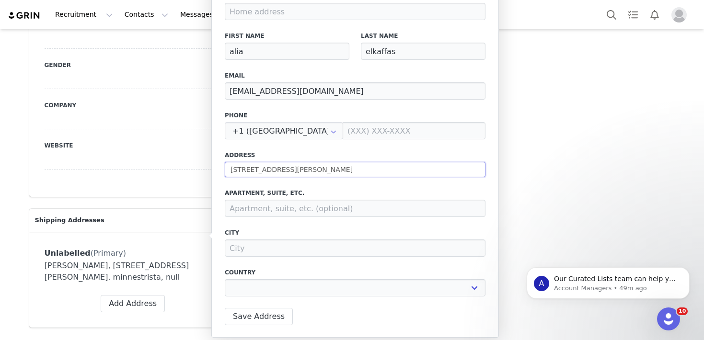
click at [312, 174] on input "[STREET_ADDRESS][PERSON_NAME]" at bounding box center [355, 169] width 261 height 15
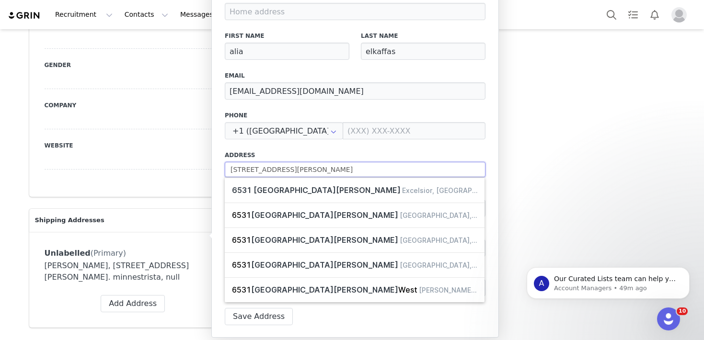
paste input "minnestrista"
type input "[STREET_ADDRESS][PERSON_NAME]"
select select
click at [299, 171] on input "[STREET_ADDRESS][PERSON_NAME]" at bounding box center [355, 169] width 261 height 15
type input "[STREET_ADDRESS][PERSON_NAME]"
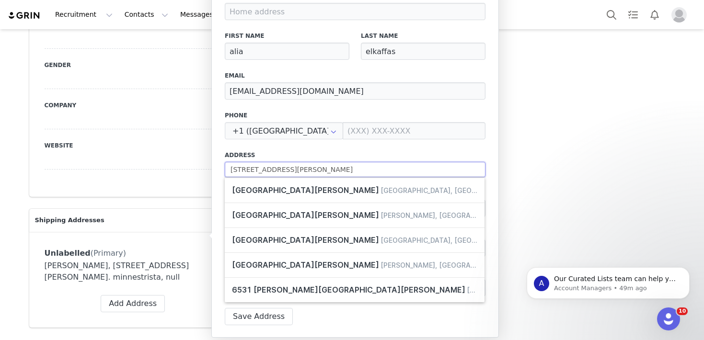
select select
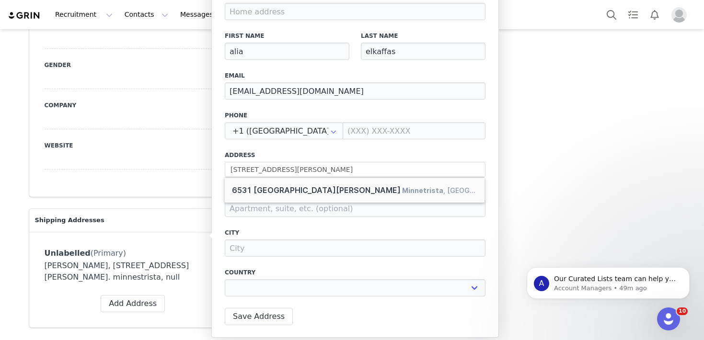
type input "[STREET_ADDRESS][PERSON_NAME]"
type input "Excelsior"
select select "[object Object]"
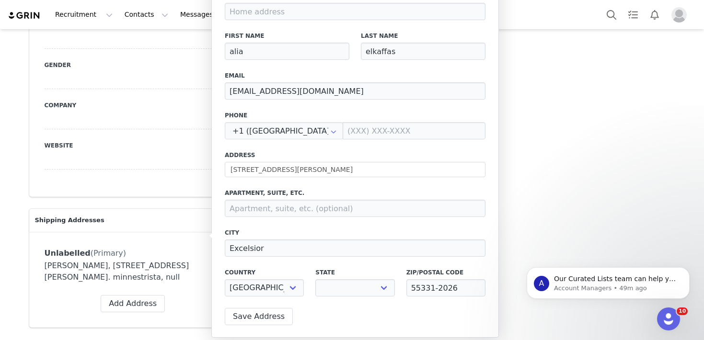
select select "[object Object]"
click at [267, 318] on button "Save Address" at bounding box center [259, 316] width 68 height 17
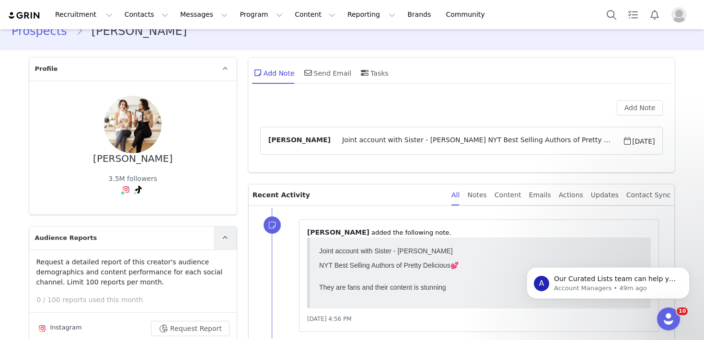
scroll to position [0, 0]
